Goal: Entertainment & Leisure: Consume media (video, audio)

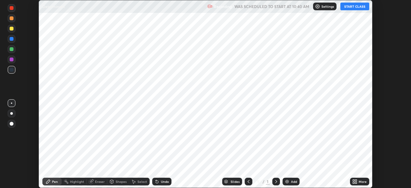
scroll to position [188, 410]
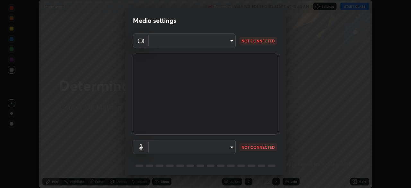
type input "fd1e0e9fb6796a04ad4a99ead98f311cbd7020853df89eb6f401102021a4f159"
type input "b612012e801c523480698107259997d677773da062d6dba02671c82ecfc2f73f"
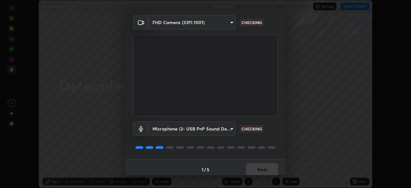
scroll to position [23, 0]
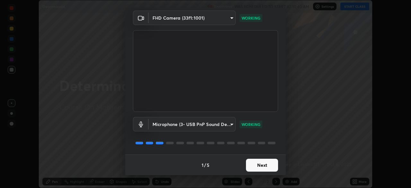
click at [259, 165] on button "Next" at bounding box center [262, 164] width 32 height 13
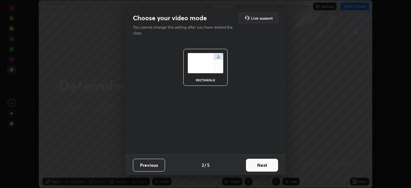
scroll to position [0, 0]
click at [259, 163] on button "Next" at bounding box center [262, 164] width 32 height 13
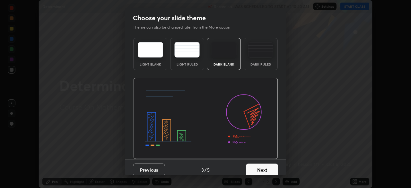
click at [259, 163] on button "Next" at bounding box center [262, 169] width 32 height 13
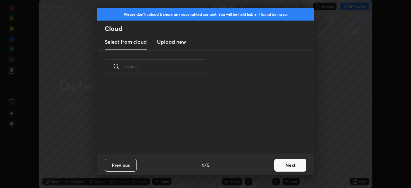
click at [260, 165] on div "Previous 4 / 5 Next" at bounding box center [205, 164] width 217 height 21
click at [261, 163] on div "Previous 4 / 5 Next" at bounding box center [205, 164] width 217 height 21
click at [288, 164] on button "Next" at bounding box center [290, 164] width 32 height 13
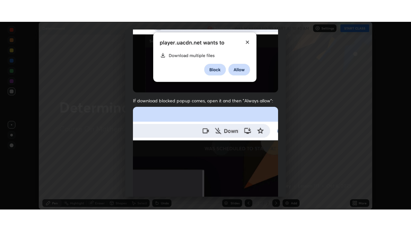
scroll to position [154, 0]
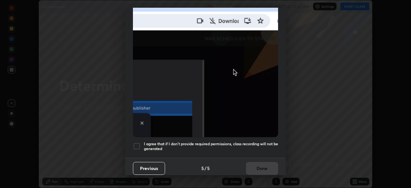
click at [136, 142] on div at bounding box center [137, 146] width 8 height 8
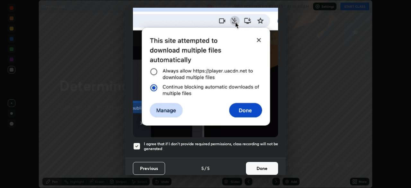
click at [258, 162] on button "Done" at bounding box center [262, 168] width 32 height 13
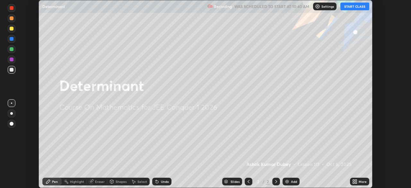
click at [350, 7] on button "START CLASS" at bounding box center [354, 7] width 29 height 8
click at [361, 181] on div "More" at bounding box center [362, 181] width 8 height 3
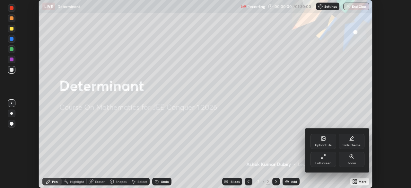
click at [320, 160] on div "Full screen" at bounding box center [323, 158] width 26 height 15
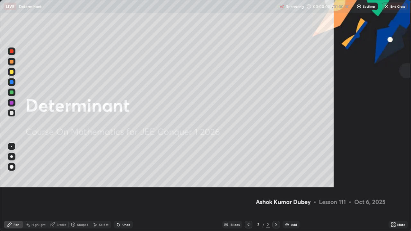
scroll to position [231, 411]
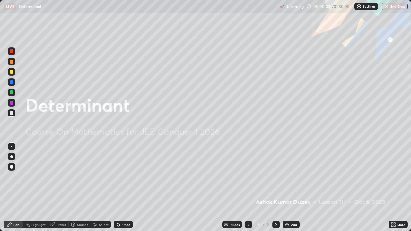
click at [275, 187] on icon at bounding box center [275, 224] width 5 height 5
click at [288, 187] on img at bounding box center [286, 224] width 5 height 5
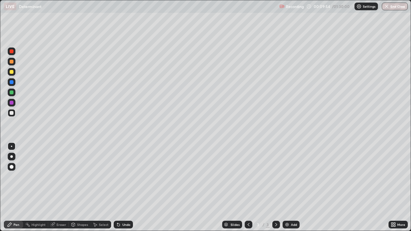
click at [276, 187] on icon at bounding box center [275, 224] width 5 height 5
click at [285, 187] on img at bounding box center [286, 224] width 5 height 5
click at [248, 187] on icon at bounding box center [248, 224] width 5 height 5
click at [276, 187] on icon at bounding box center [275, 224] width 5 height 5
click at [248, 187] on icon at bounding box center [248, 224] width 5 height 5
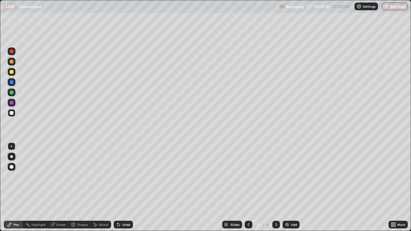
click at [275, 187] on icon at bounding box center [276, 224] width 2 height 3
click at [59, 187] on div "Eraser" at bounding box center [61, 224] width 10 height 3
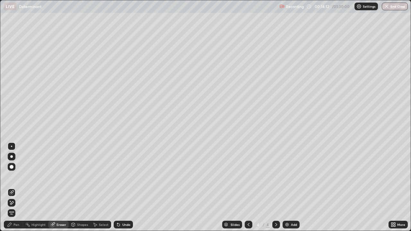
click at [14, 187] on div "Pen" at bounding box center [16, 224] width 6 height 3
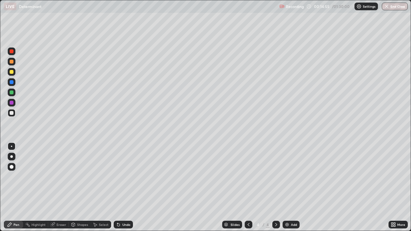
click at [244, 187] on div at bounding box center [248, 225] width 8 height 8
click at [278, 187] on div at bounding box center [276, 224] width 8 height 13
click at [61, 187] on div "Eraser" at bounding box center [61, 224] width 10 height 3
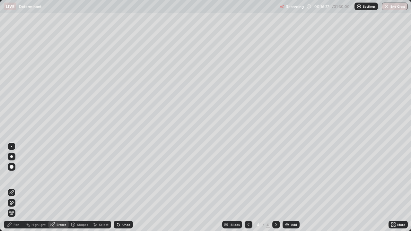
click at [15, 187] on div "Pen" at bounding box center [16, 224] width 6 height 3
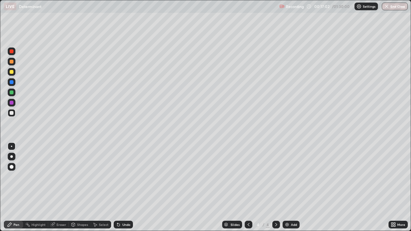
click at [79, 187] on div "Shapes" at bounding box center [82, 224] width 11 height 3
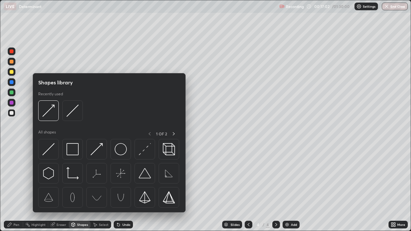
click at [62, 187] on div "Eraser" at bounding box center [58, 225] width 21 height 8
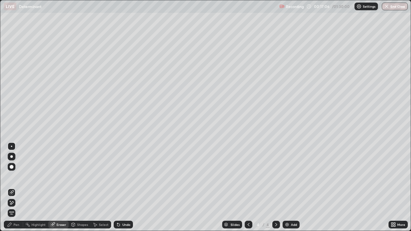
click at [19, 187] on div "Pen" at bounding box center [16, 224] width 6 height 3
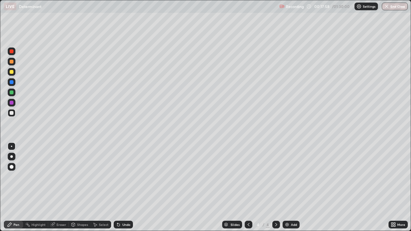
click at [247, 187] on icon at bounding box center [248, 224] width 2 height 3
click at [275, 187] on icon at bounding box center [275, 224] width 5 height 5
click at [274, 187] on icon at bounding box center [275, 224] width 5 height 5
click at [285, 187] on img at bounding box center [286, 224] width 5 height 5
click at [277, 187] on icon at bounding box center [275, 224] width 5 height 5
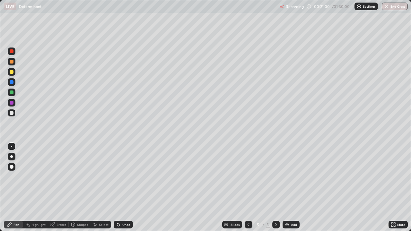
click at [278, 187] on div at bounding box center [276, 225] width 8 height 8
click at [276, 187] on icon at bounding box center [276, 224] width 2 height 3
click at [286, 187] on img at bounding box center [286, 224] width 5 height 5
click at [287, 187] on img at bounding box center [286, 224] width 5 height 5
click at [61, 187] on div "Eraser" at bounding box center [61, 224] width 10 height 3
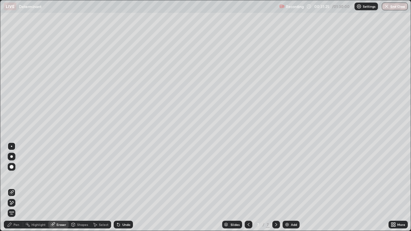
click at [16, 187] on div "Pen" at bounding box center [16, 224] width 6 height 3
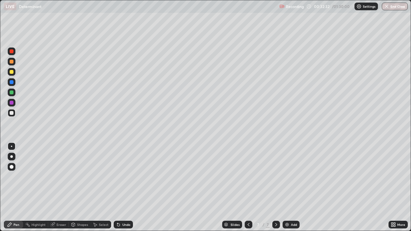
click at [64, 187] on div "Eraser" at bounding box center [61, 224] width 10 height 3
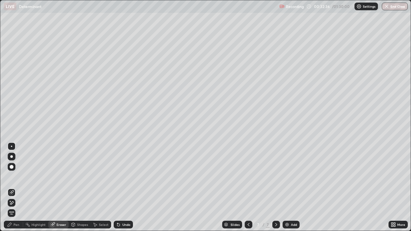
click at [16, 187] on div "Pen" at bounding box center [16, 224] width 6 height 3
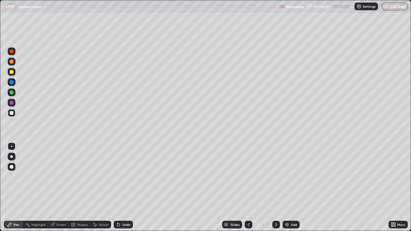
click at [19, 187] on div "Pen" at bounding box center [16, 224] width 6 height 3
click at [60, 187] on div "Eraser" at bounding box center [58, 225] width 21 height 8
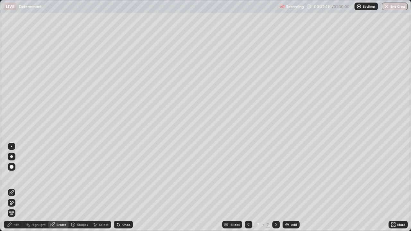
click at [15, 187] on div "Pen" at bounding box center [16, 224] width 6 height 3
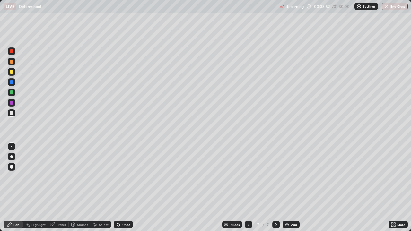
click at [249, 187] on icon at bounding box center [248, 224] width 5 height 5
click at [275, 187] on icon at bounding box center [275, 224] width 5 height 5
click at [274, 187] on div at bounding box center [276, 225] width 8 height 8
click at [274, 187] on icon at bounding box center [275, 224] width 5 height 5
click at [285, 187] on img at bounding box center [286, 224] width 5 height 5
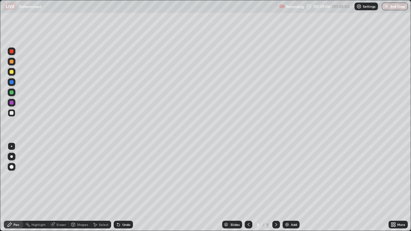
click at [60, 187] on div "Eraser" at bounding box center [61, 224] width 10 height 3
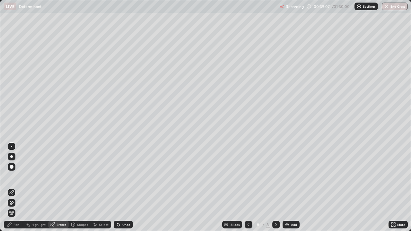
click at [16, 187] on div "Pen" at bounding box center [16, 224] width 6 height 3
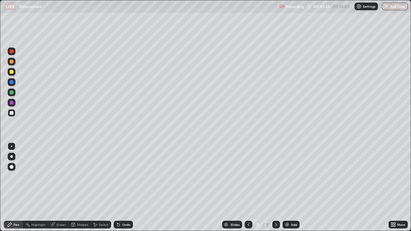
click at [275, 187] on icon at bounding box center [275, 224] width 5 height 5
click at [276, 187] on icon at bounding box center [276, 224] width 2 height 3
click at [286, 187] on img at bounding box center [286, 224] width 5 height 5
click at [58, 187] on div "Eraser" at bounding box center [61, 224] width 10 height 3
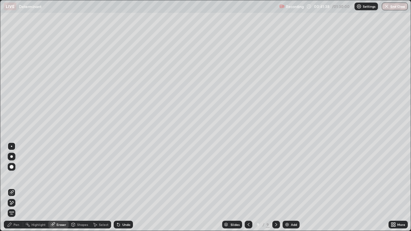
click at [17, 187] on div "Pen" at bounding box center [16, 224] width 6 height 3
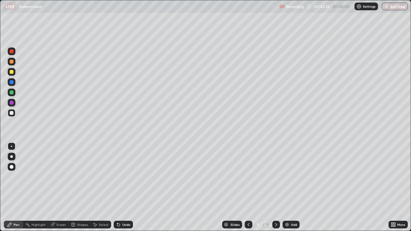
click at [11, 73] on div at bounding box center [12, 72] width 4 height 4
click at [286, 187] on img at bounding box center [286, 224] width 5 height 5
click at [248, 187] on icon at bounding box center [248, 224] width 2 height 3
click at [275, 187] on icon at bounding box center [275, 224] width 5 height 5
click at [246, 187] on div at bounding box center [248, 225] width 8 height 8
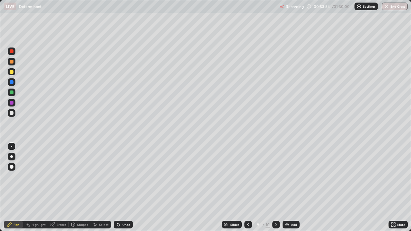
click at [277, 187] on icon at bounding box center [275, 224] width 5 height 5
click at [286, 187] on img at bounding box center [286, 224] width 5 height 5
click at [277, 187] on icon at bounding box center [275, 224] width 5 height 5
click at [286, 187] on div "Add" at bounding box center [290, 225] width 17 height 8
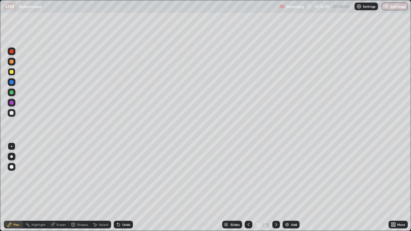
click at [61, 187] on div "Eraser" at bounding box center [61, 224] width 10 height 3
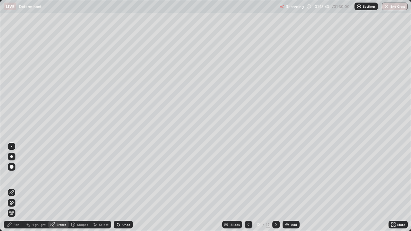
click at [16, 187] on div "Pen" at bounding box center [16, 224] width 6 height 3
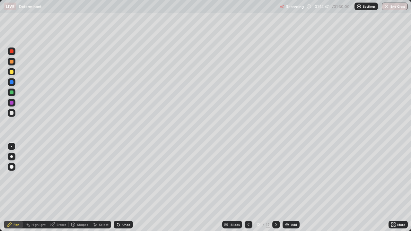
click at [11, 51] on div at bounding box center [12, 51] width 4 height 4
click at [11, 113] on div at bounding box center [12, 113] width 4 height 4
click at [290, 187] on div "Add" at bounding box center [290, 225] width 17 height 8
click at [13, 70] on div at bounding box center [12, 72] width 4 height 4
click at [399, 6] on button "End Class" at bounding box center [394, 7] width 25 height 8
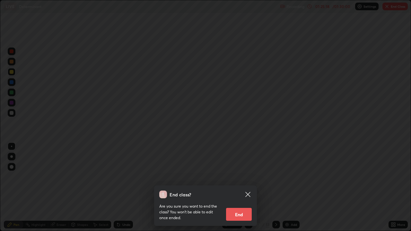
click at [238, 187] on button "End" at bounding box center [239, 214] width 26 height 13
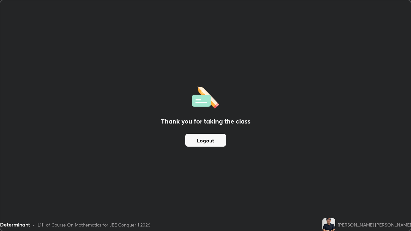
click at [208, 138] on button "Logout" at bounding box center [205, 140] width 41 height 13
